Goal: Information Seeking & Learning: Learn about a topic

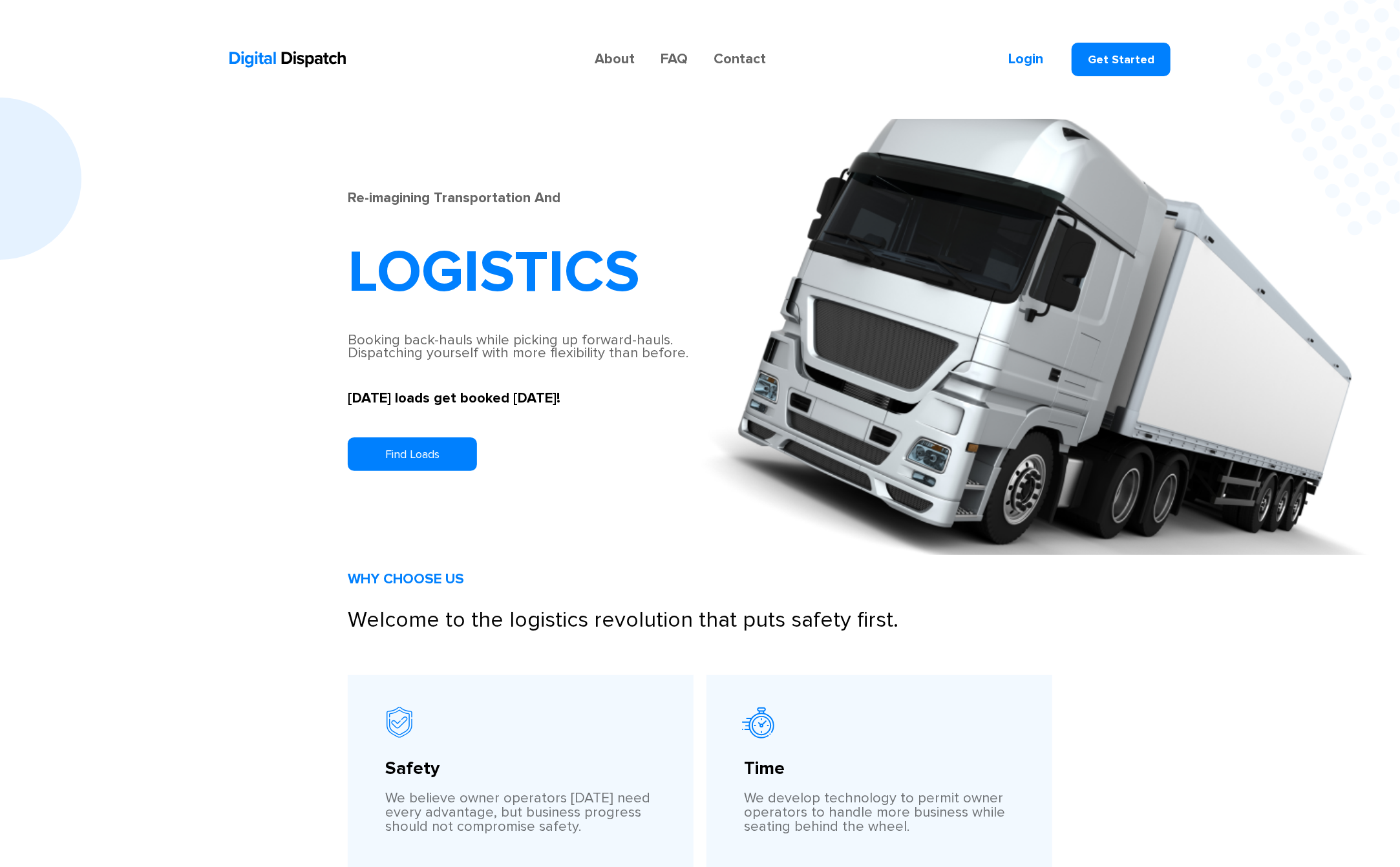
click at [751, 66] on link "Contact" at bounding box center [739, 59] width 78 height 13
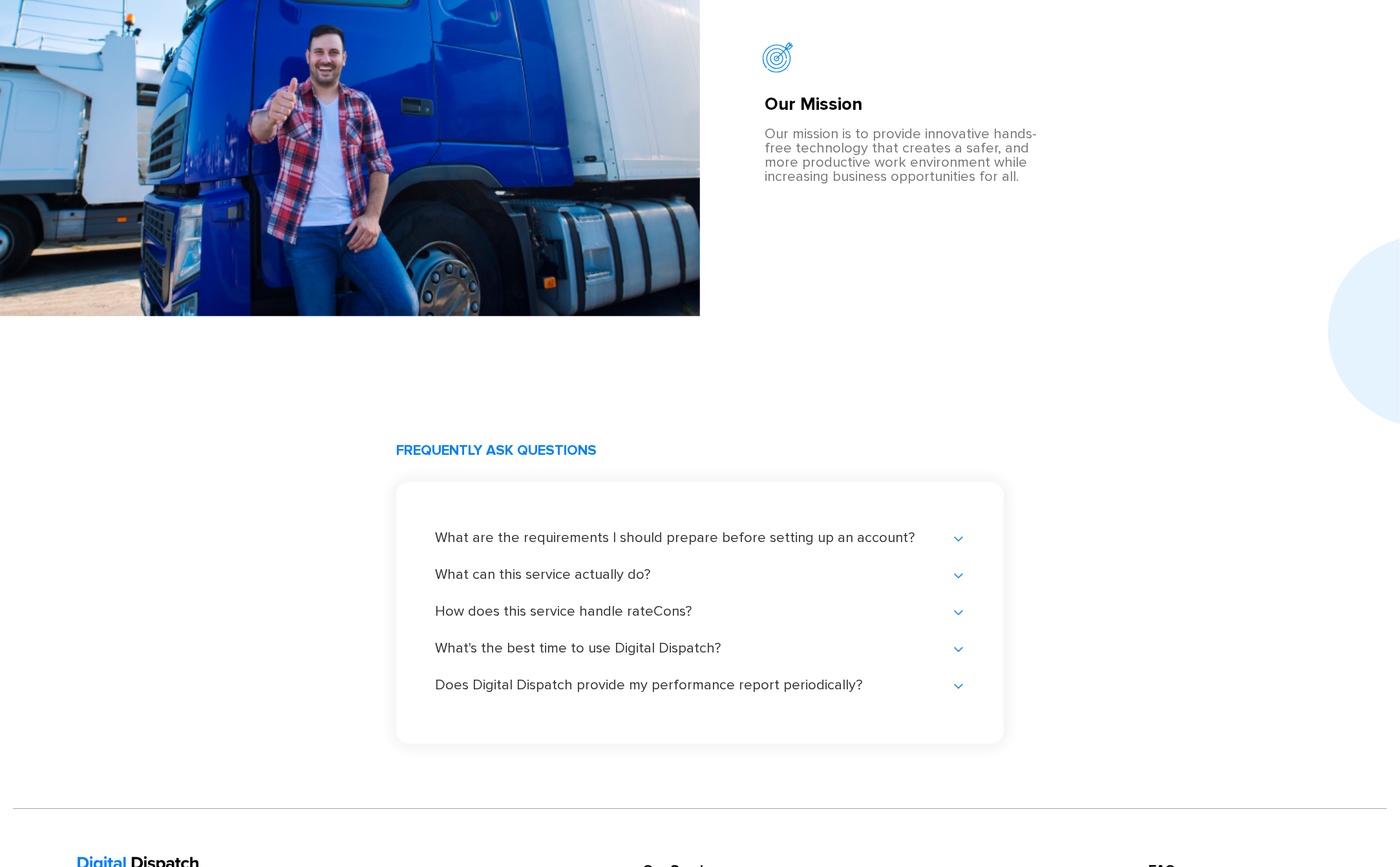
scroll to position [2486, 0]
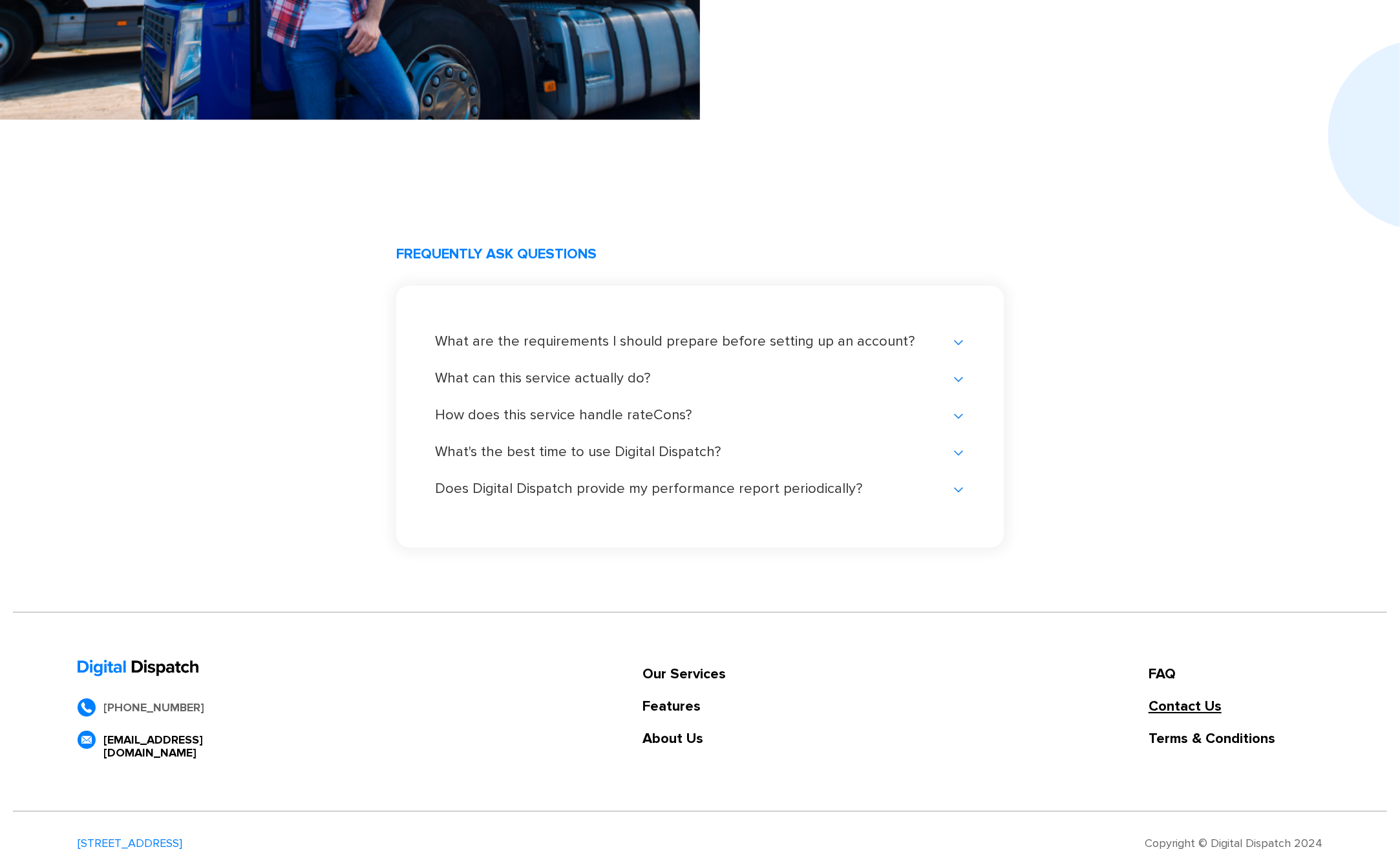
click at [1185, 710] on link "Contact Us" at bounding box center [1234, 706] width 174 height 13
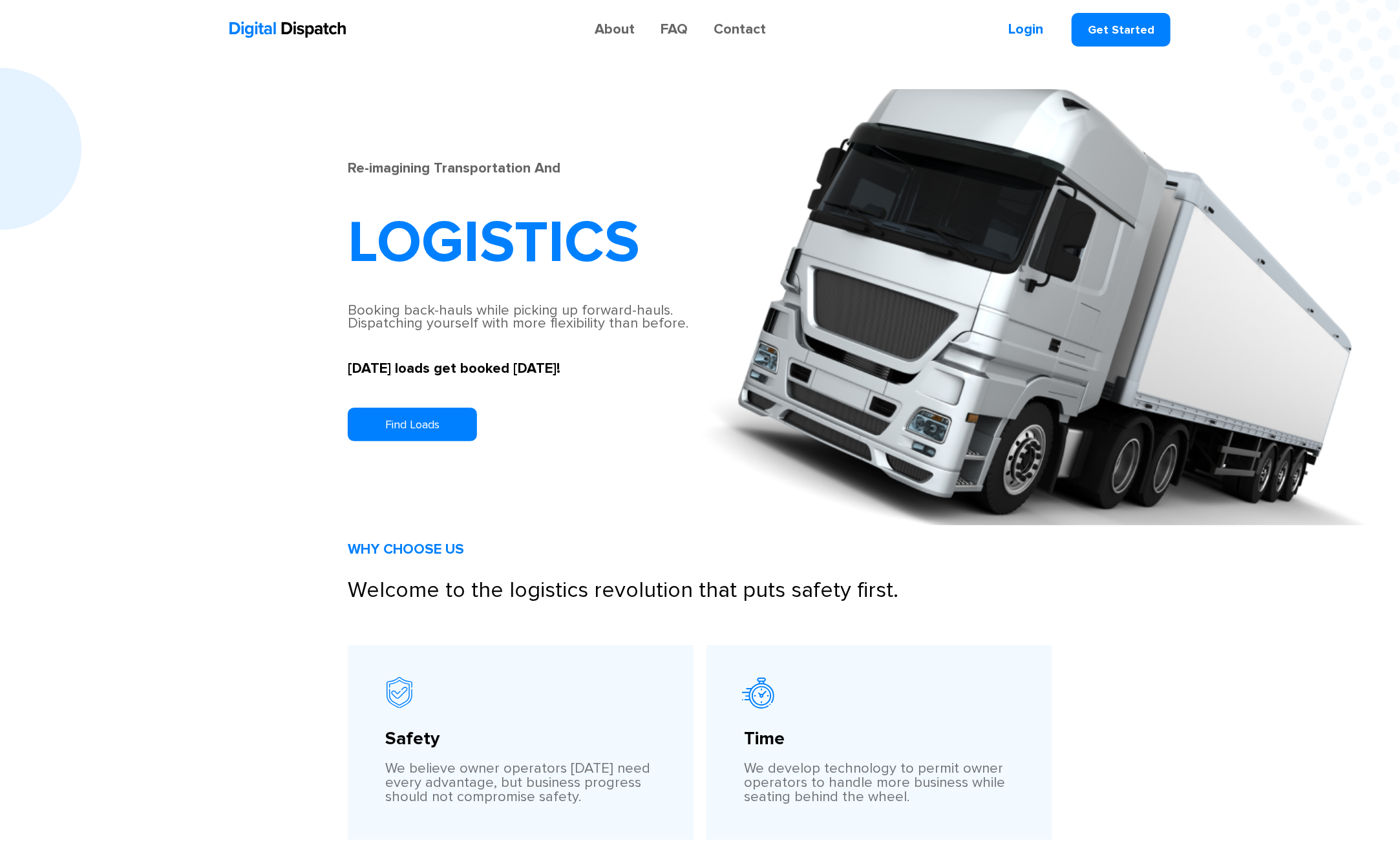
scroll to position [0, 0]
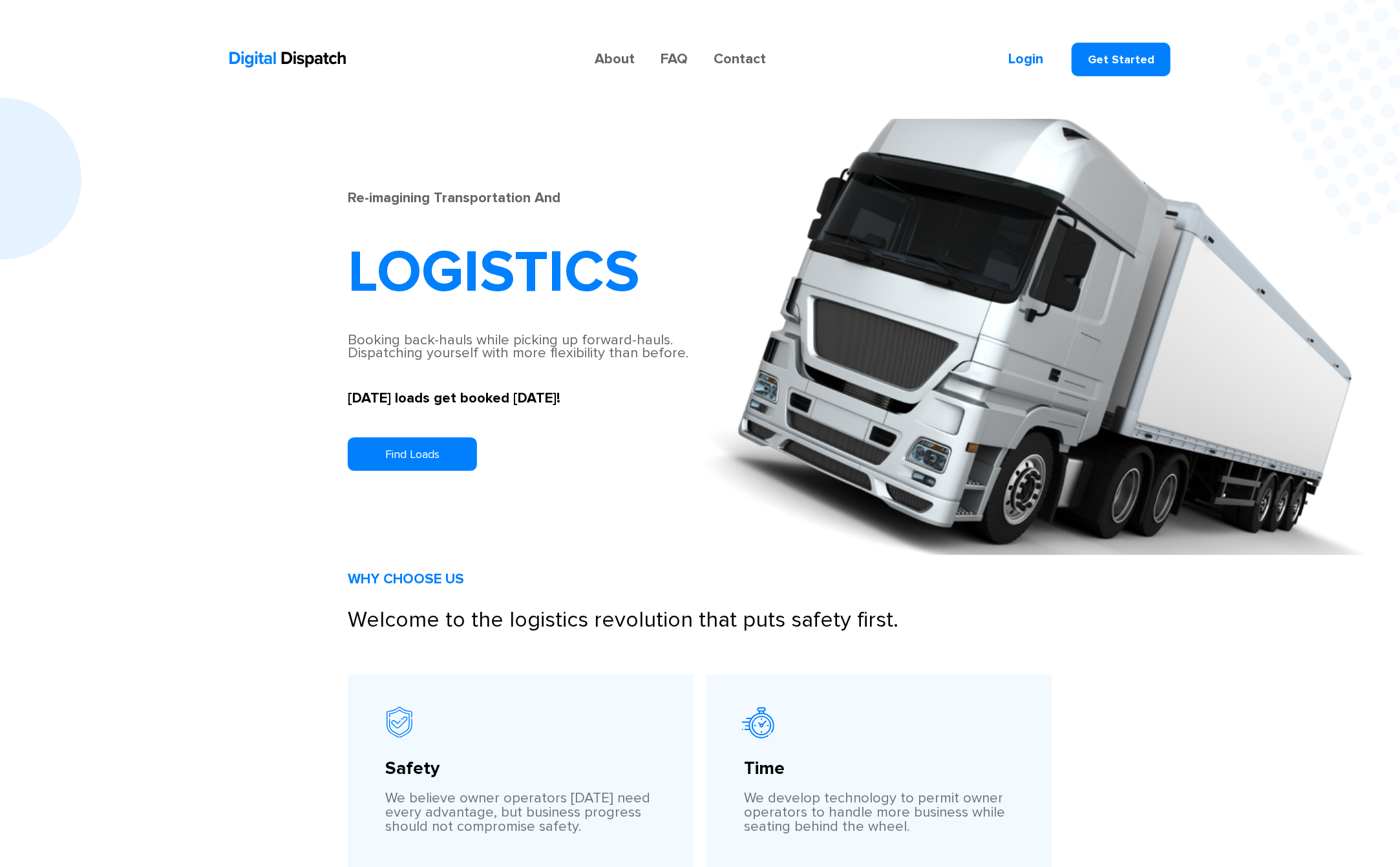
click at [624, 64] on link "About" at bounding box center [612, 59] width 73 height 13
click at [685, 61] on link "FAQ" at bounding box center [674, 59] width 53 height 13
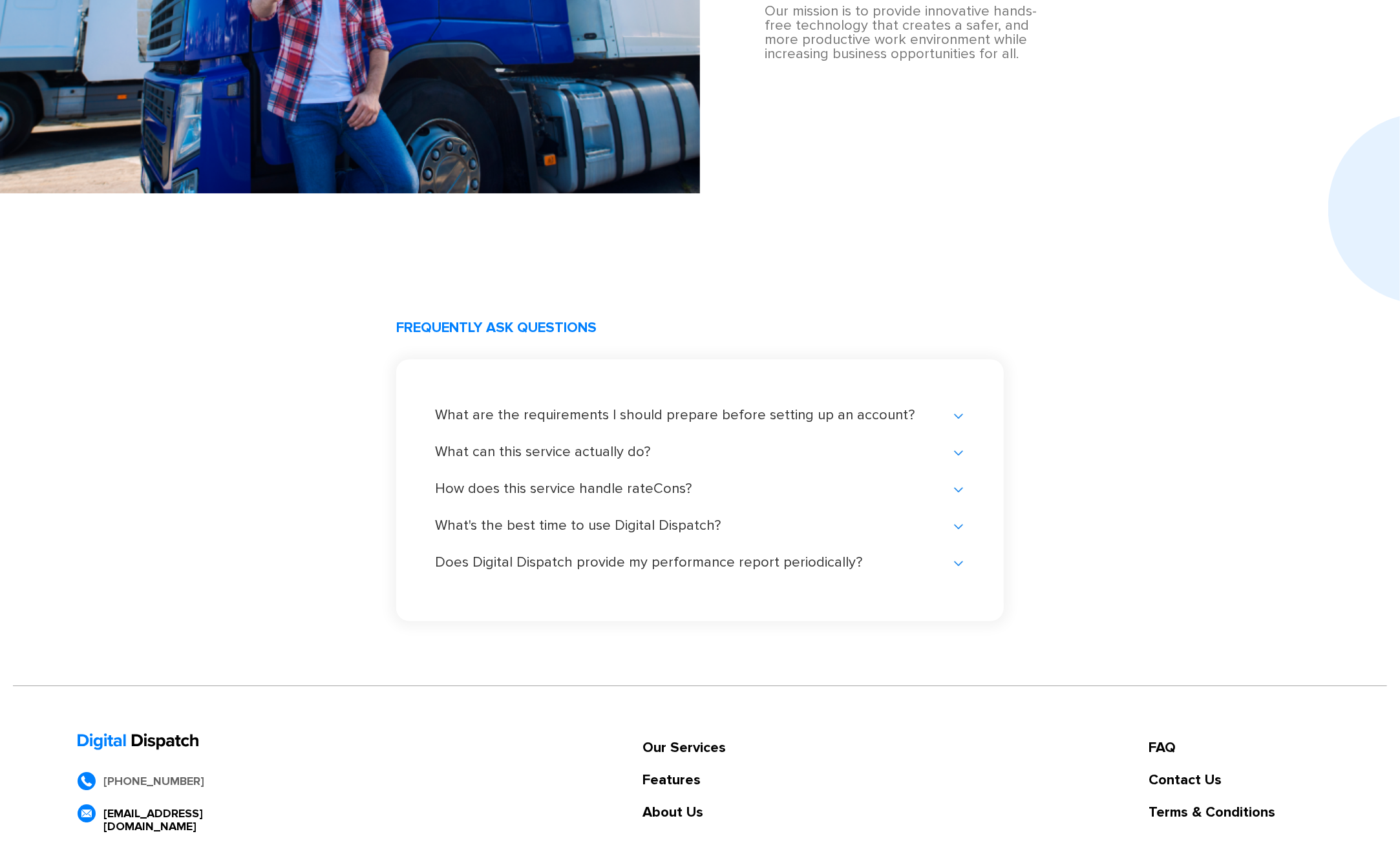
scroll to position [2486, 0]
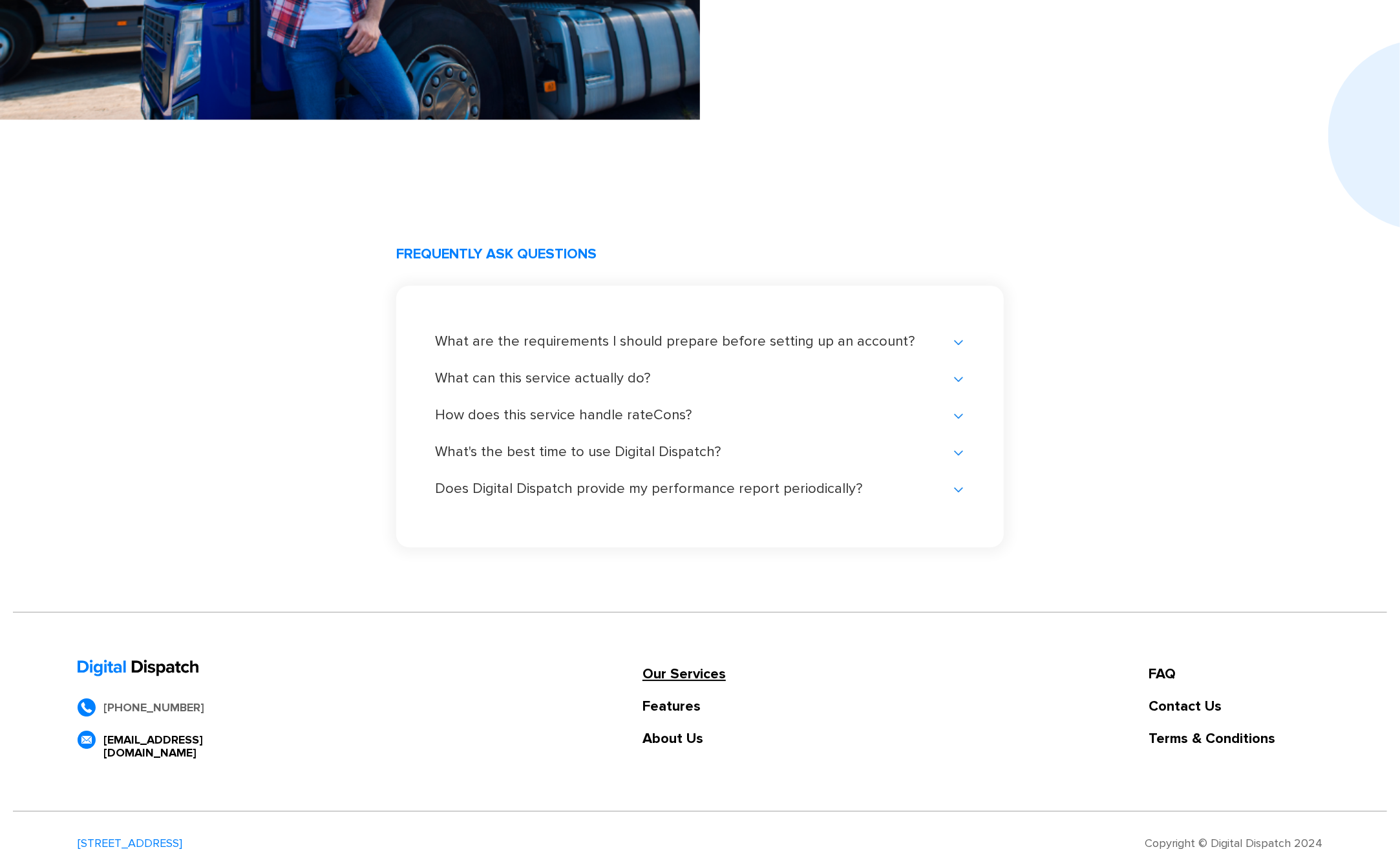
click at [682, 678] on link "Our Services" at bounding box center [683, 674] width 83 height 13
click at [695, 668] on link "Our Services" at bounding box center [683, 674] width 83 height 13
click at [817, 657] on div "+1 (678) 682-6280 support@dispatch.digital Our Services Features About Us FAQ C…" at bounding box center [699, 712] width 1374 height 200
click at [704, 679] on link "Our Services" at bounding box center [683, 674] width 83 height 13
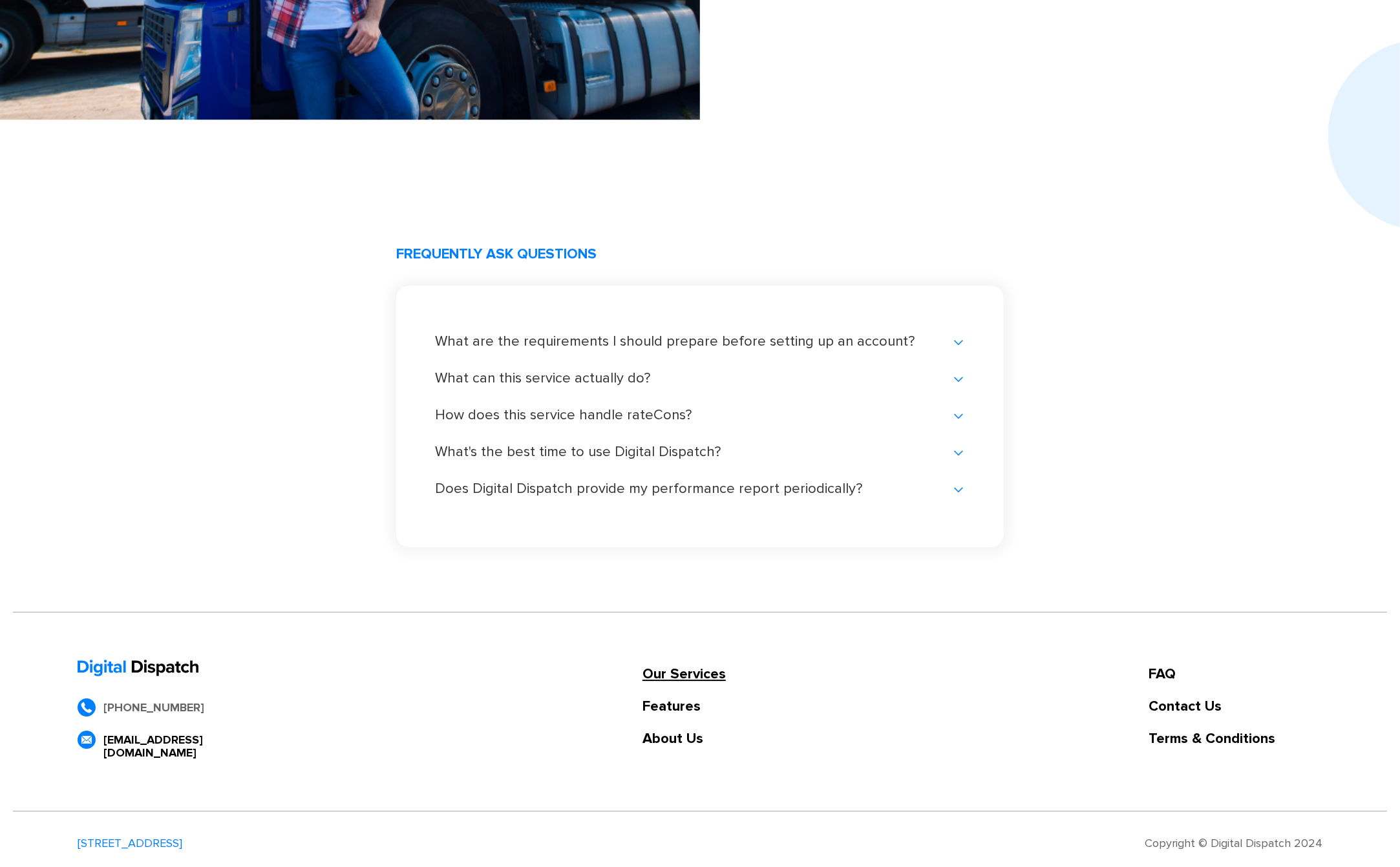
click at [704, 679] on link "Our Services" at bounding box center [683, 674] width 83 height 13
click at [694, 626] on div "+1 (678) 682-6280 support@dispatch.digital Our Services Features About Us FAQ C…" at bounding box center [699, 712] width 1374 height 200
click at [679, 700] on link "Features" at bounding box center [683, 706] width 83 height 13
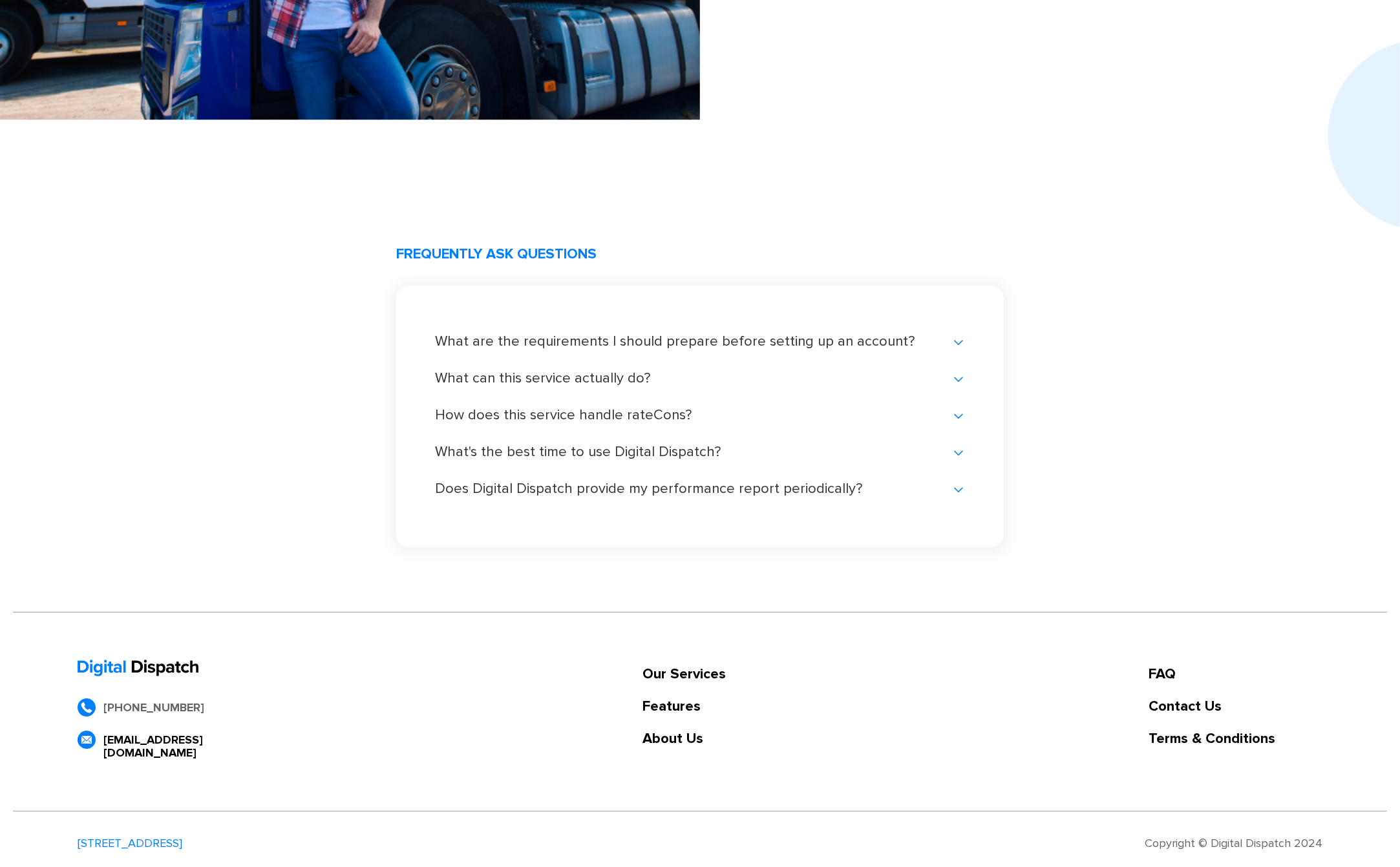
click at [677, 617] on div "+1 (678) 682-6280 support@dispatch.digital Our Services Features About Us FAQ C…" at bounding box center [699, 712] width 1374 height 200
click at [566, 335] on div "What are the requirements I should prepare before setting up an account?" at bounding box center [700, 341] width 529 height 13
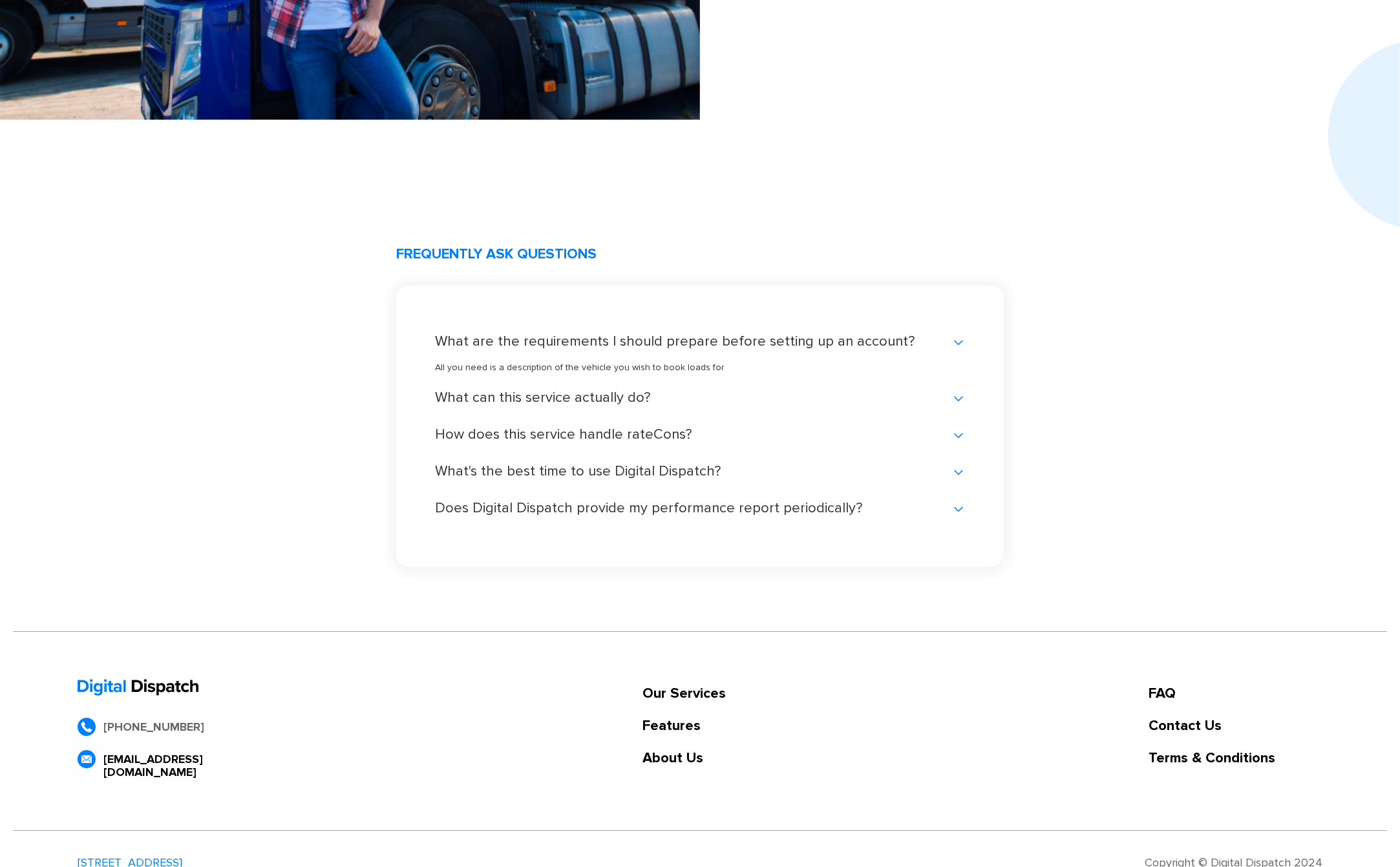
click at [570, 395] on div "What can this service actually do?" at bounding box center [700, 397] width 529 height 13
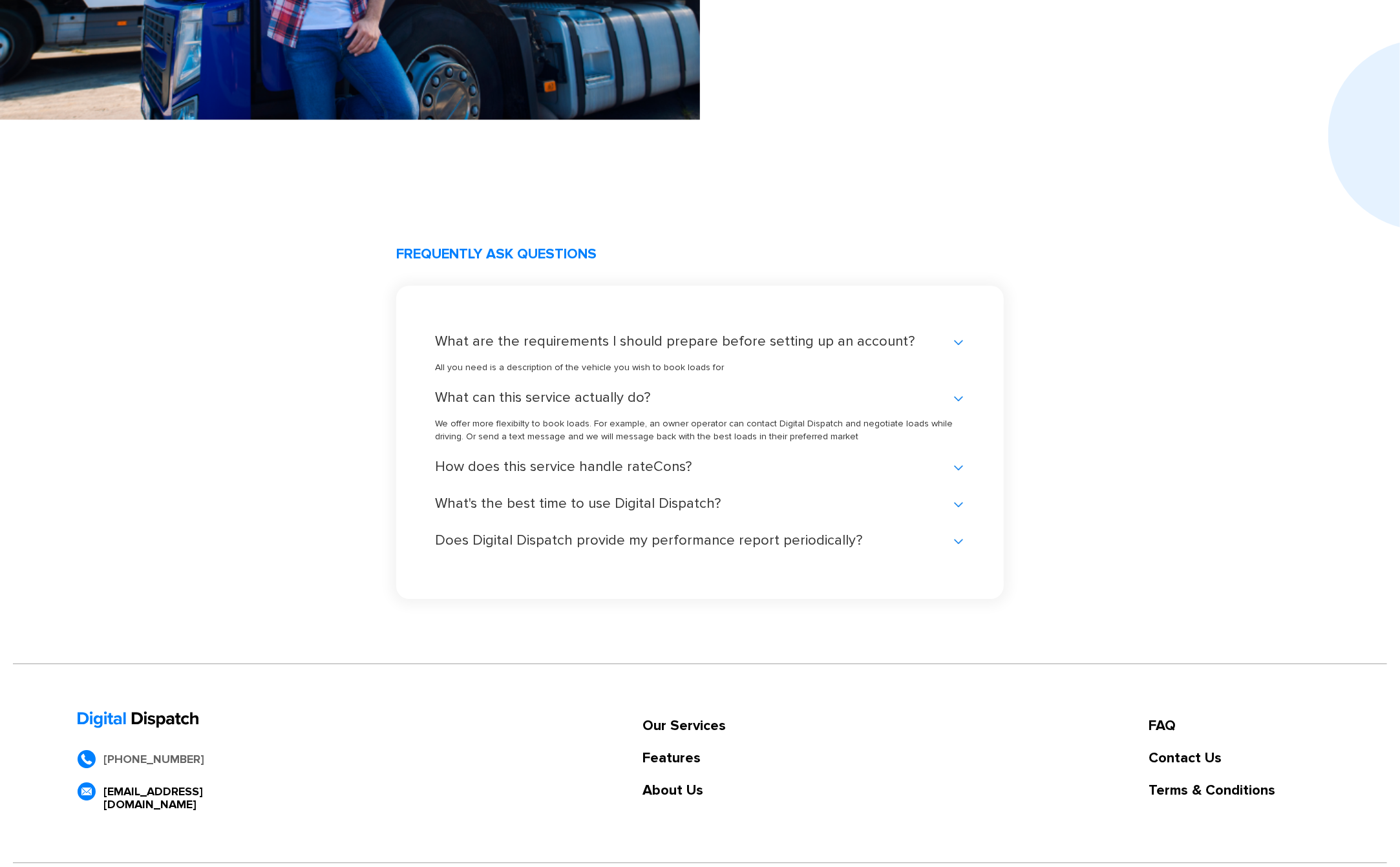
click at [588, 474] on div "How does this service handle rateCons?" at bounding box center [700, 467] width 529 height 13
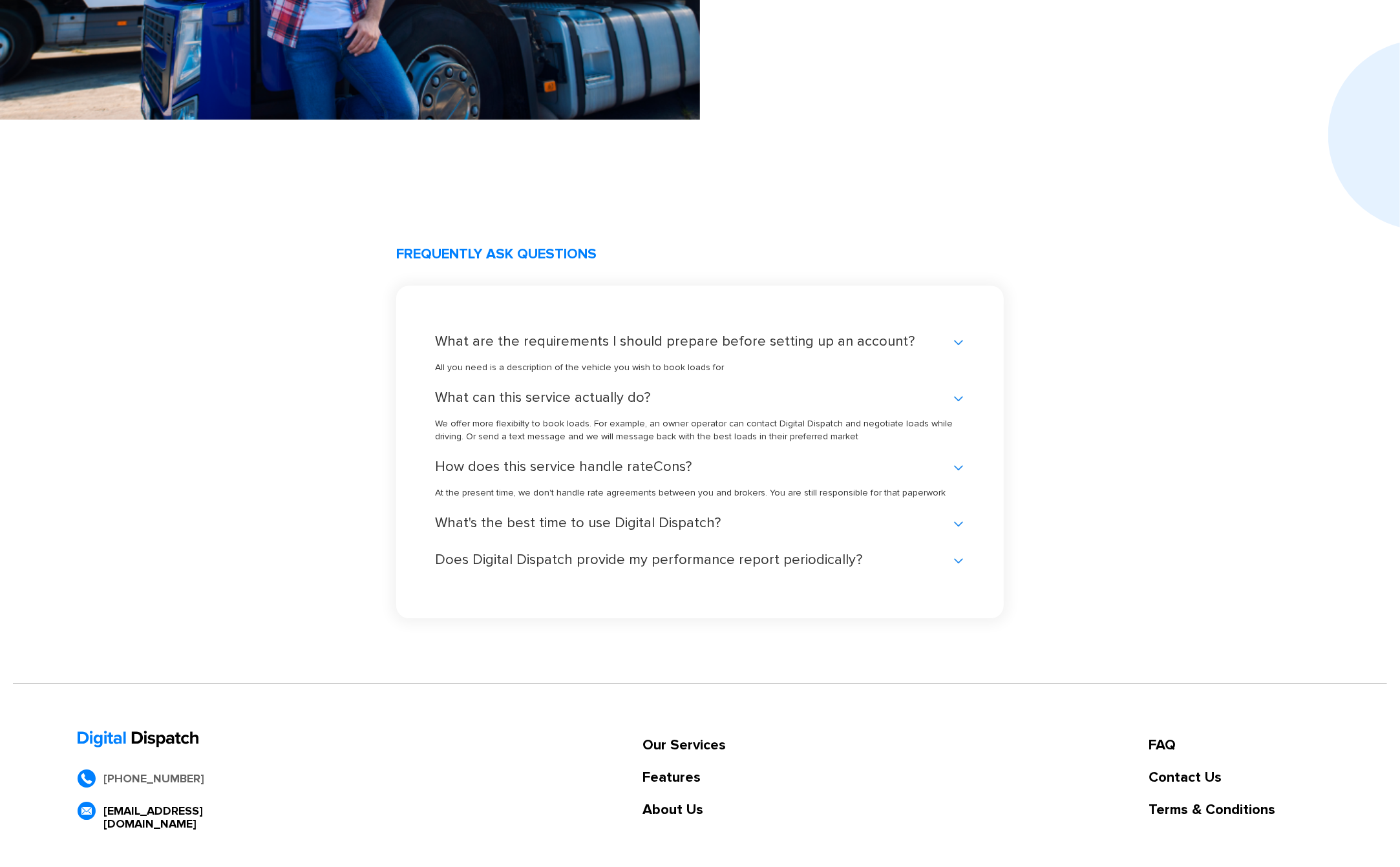
click at [630, 528] on div "What's the best time to use Digital Dispatch?" at bounding box center [700, 523] width 529 height 13
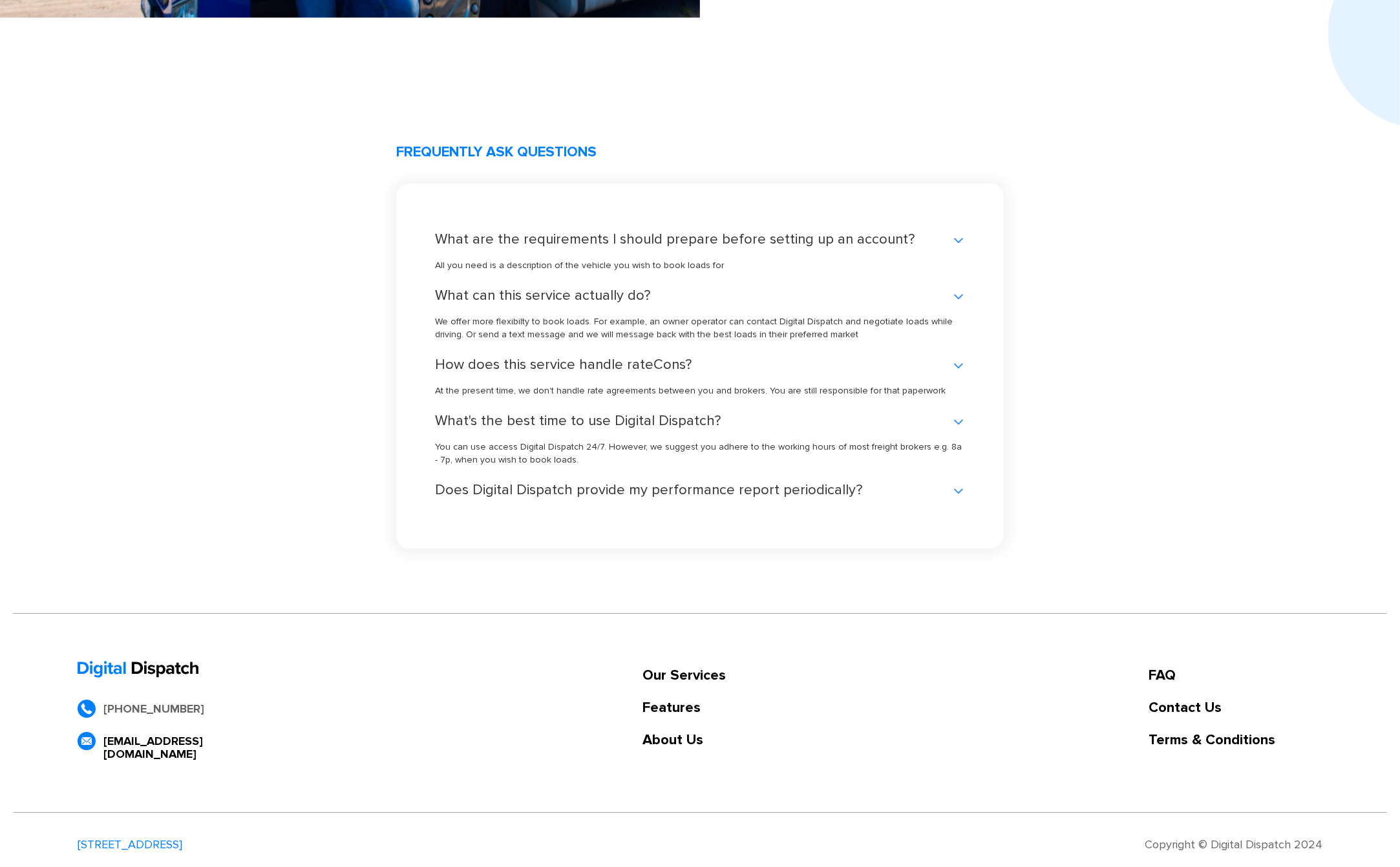
scroll to position [2589, 0]
click at [507, 484] on div "Does Digital Dispatch provide my performance report periodically?" at bounding box center [700, 488] width 529 height 13
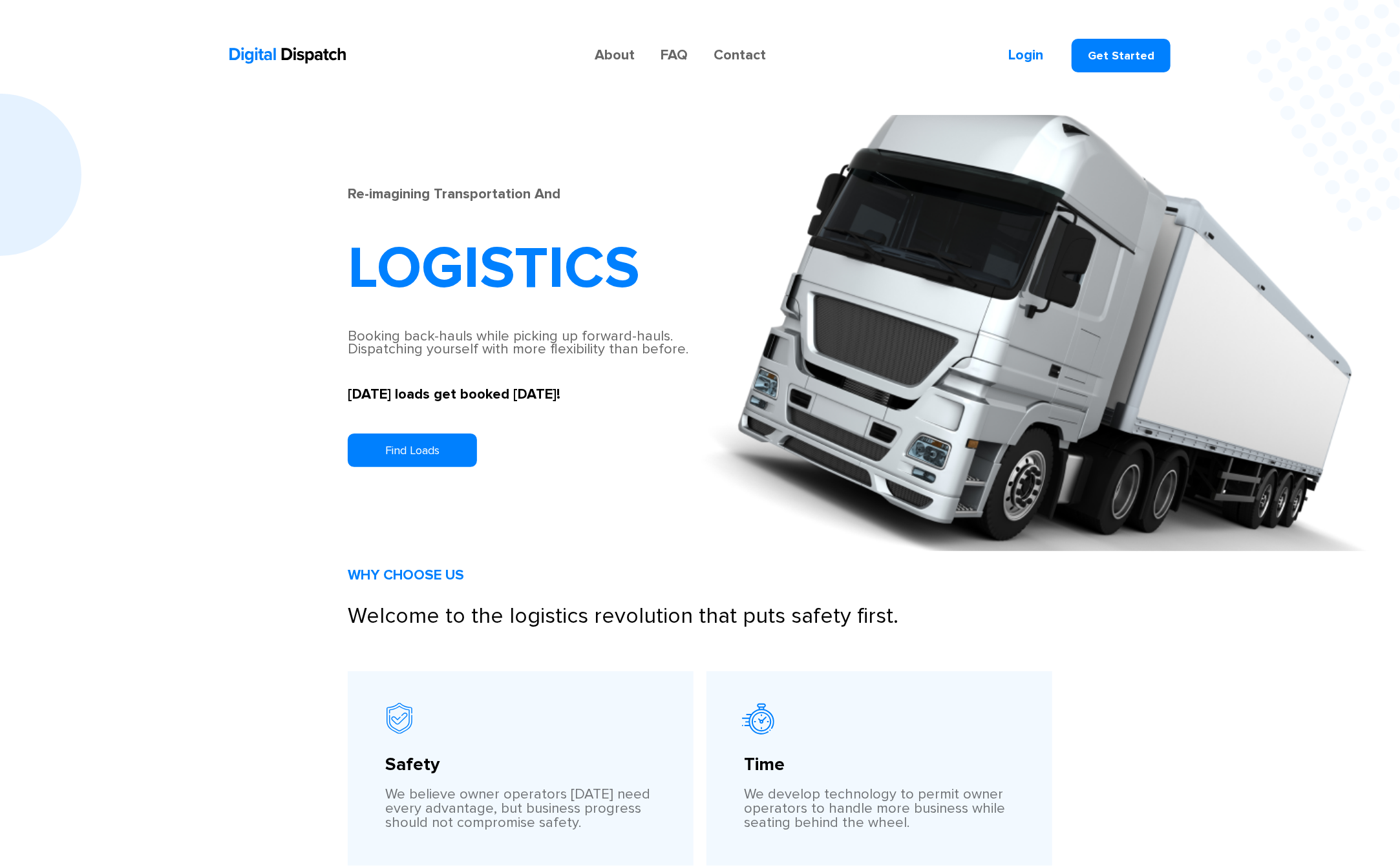
scroll to position [0, 0]
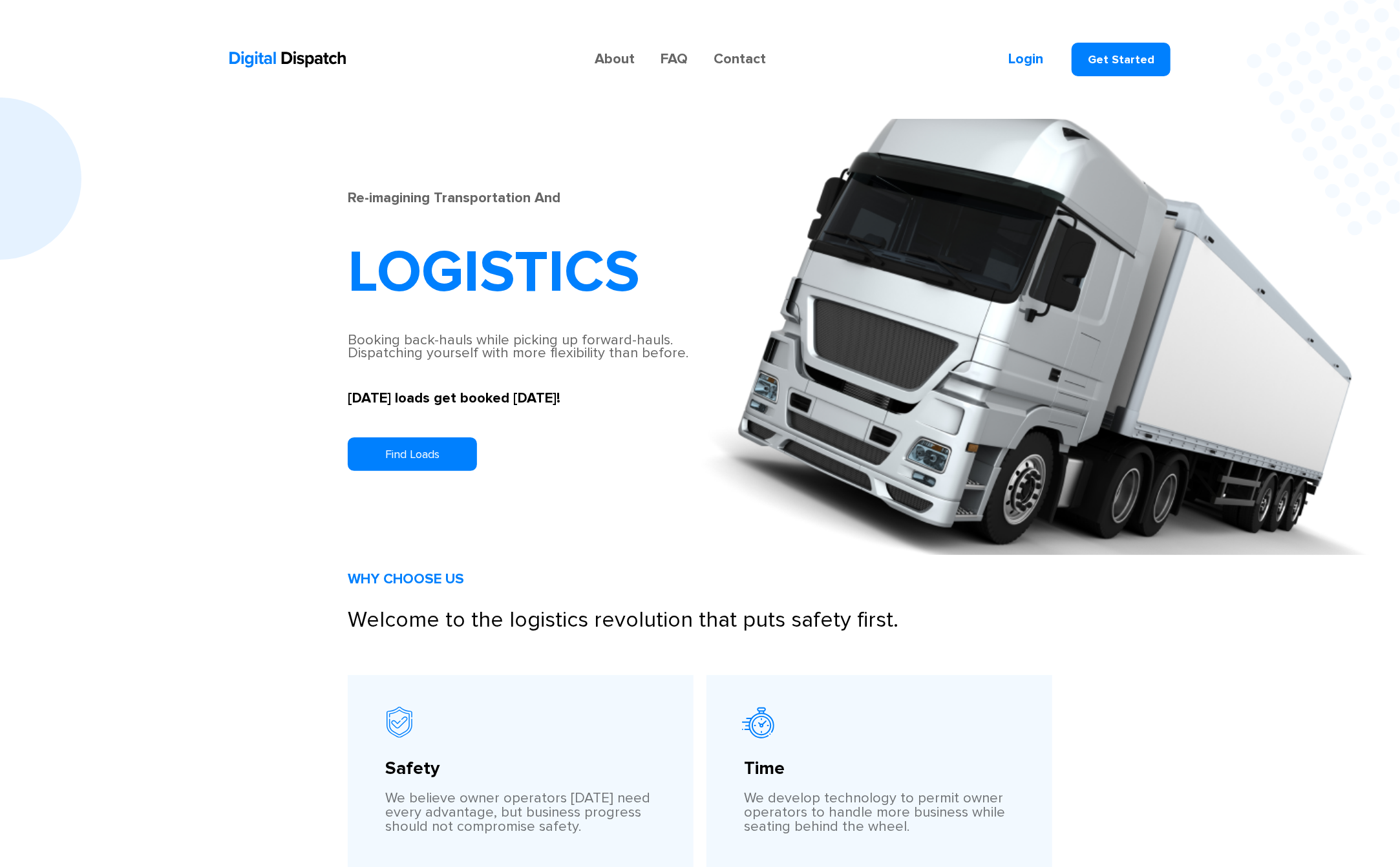
click at [296, 64] on img at bounding box center [287, 59] width 117 height 16
click at [65, 483] on div "Re-imagining Transportation And LOGISTICS Booking back-hauls while picking up f…" at bounding box center [700, 336] width 1400 height 436
click at [1148, 650] on div "WHY CHOOSE US Welcome to the logistics revolution that puts safety first. Safet…" at bounding box center [700, 744] width 1400 height 380
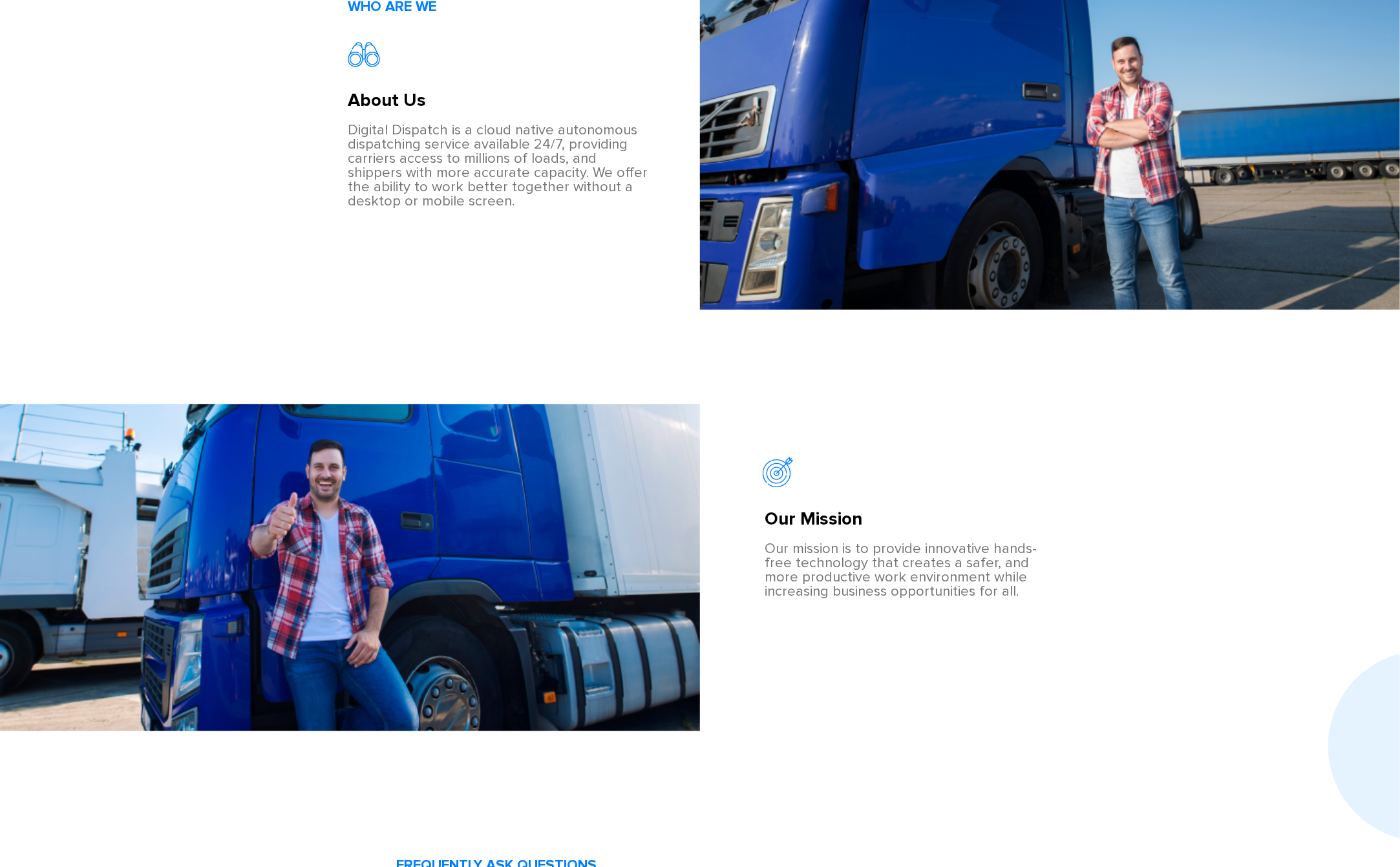
scroll to position [1810, 0]
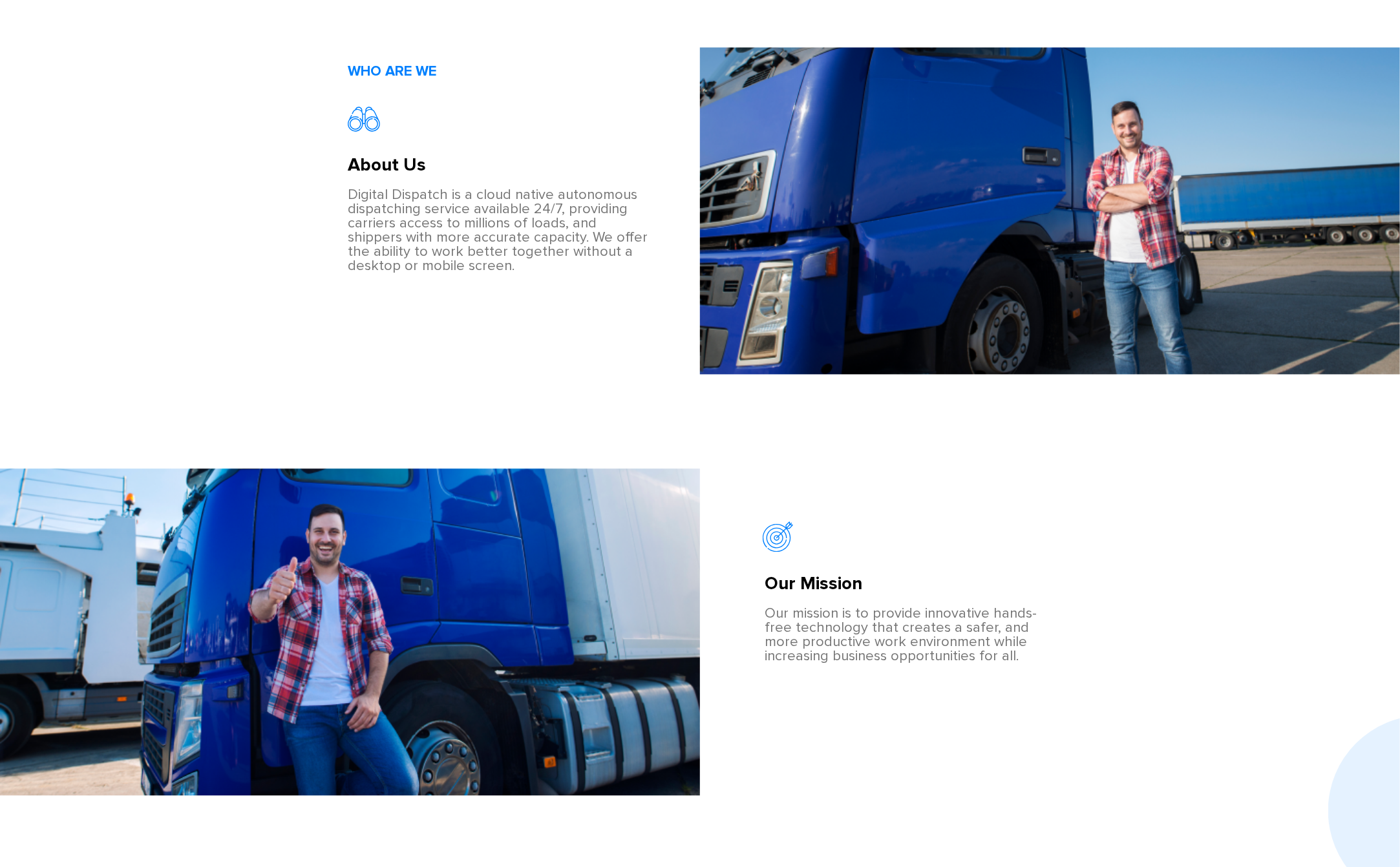
click at [1059, 498] on div "Our Mission Our mission is to provide innovative hands-free technology that cre…" at bounding box center [700, 688] width 1400 height 437
